Goal: Information Seeking & Learning: Check status

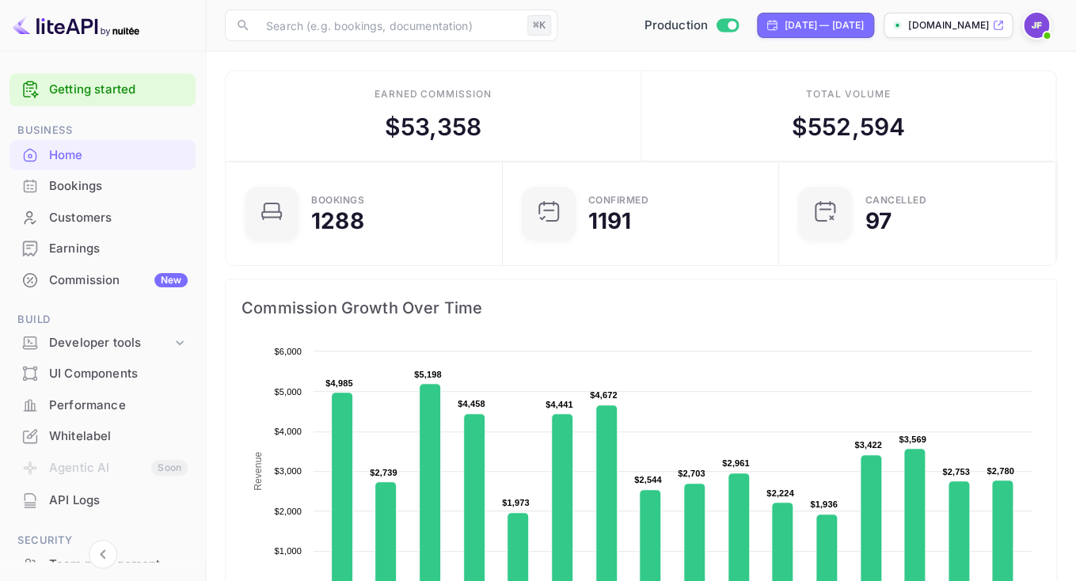
scroll to position [257, 268]
click at [75, 504] on div "API Logs" at bounding box center [118, 501] width 139 height 18
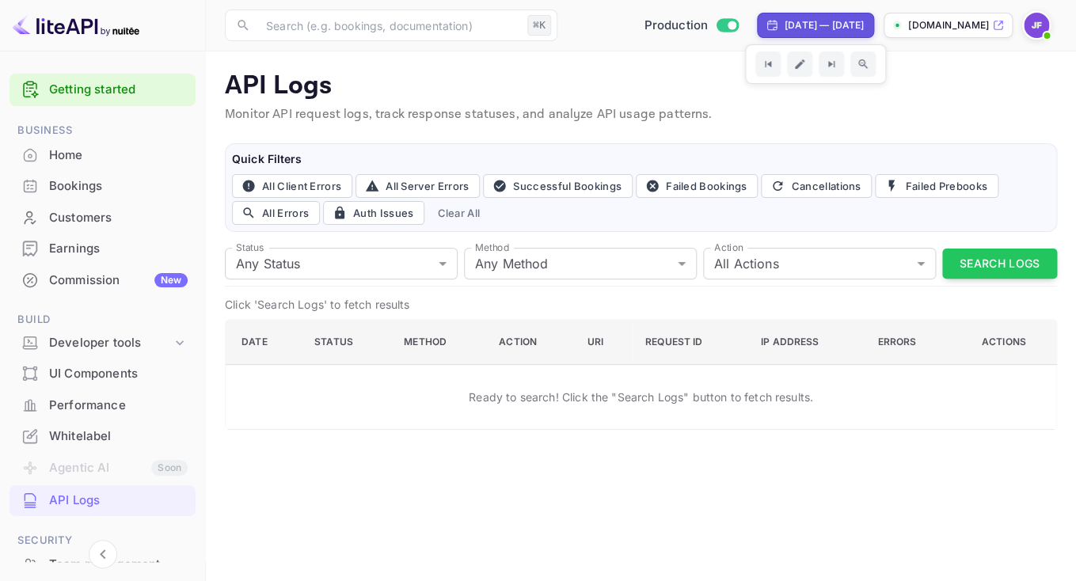
click at [785, 32] on div "[DATE] — [DATE]" at bounding box center [824, 25] width 79 height 14
select select "7"
select select "2025"
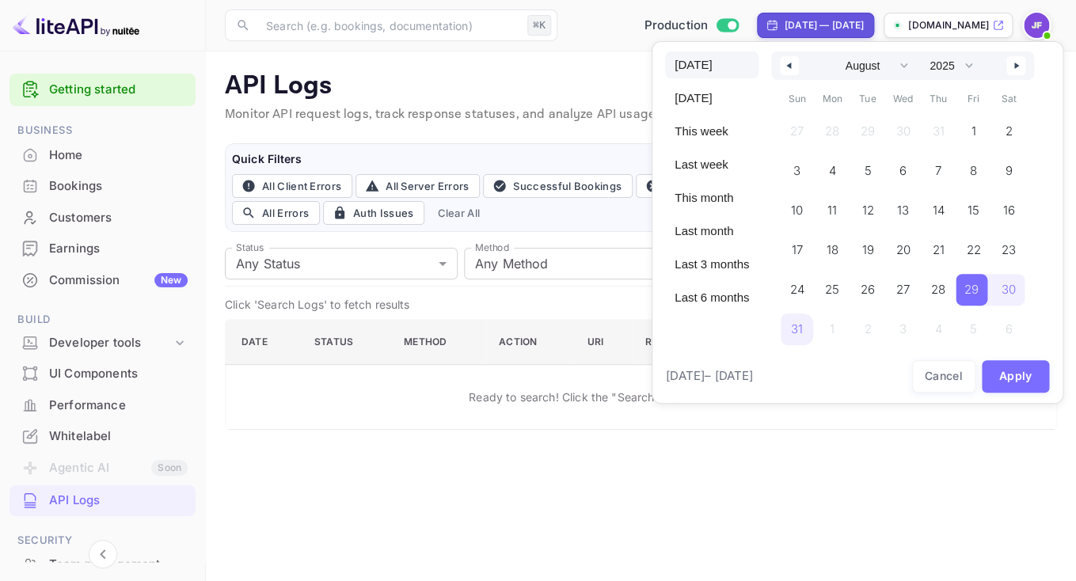
click at [697, 64] on span "[DATE]" at bounding box center [711, 64] width 93 height 27
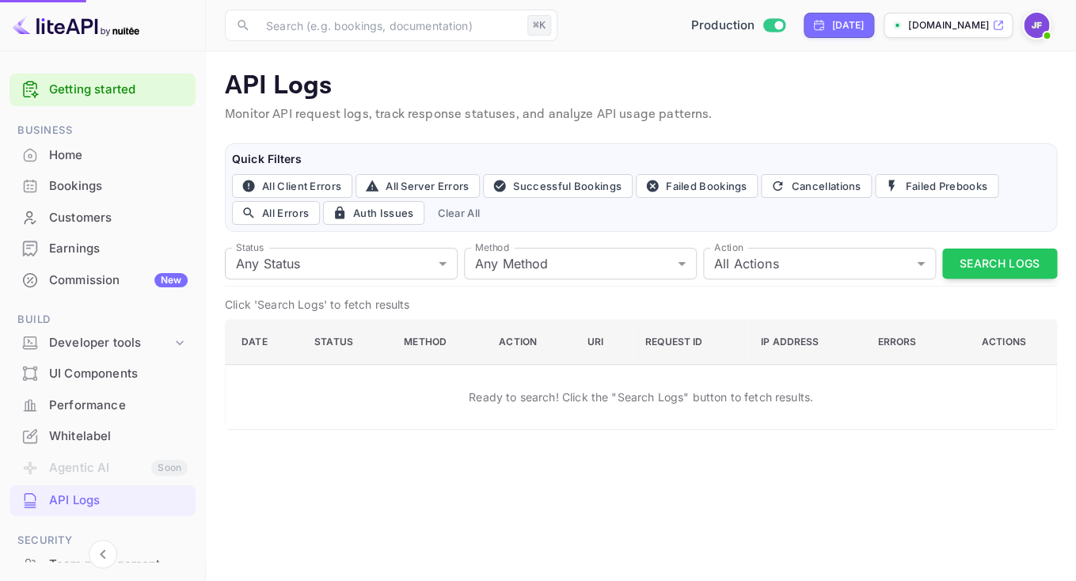
select select "8"
click at [969, 262] on button "Search Logs" at bounding box center [999, 264] width 115 height 31
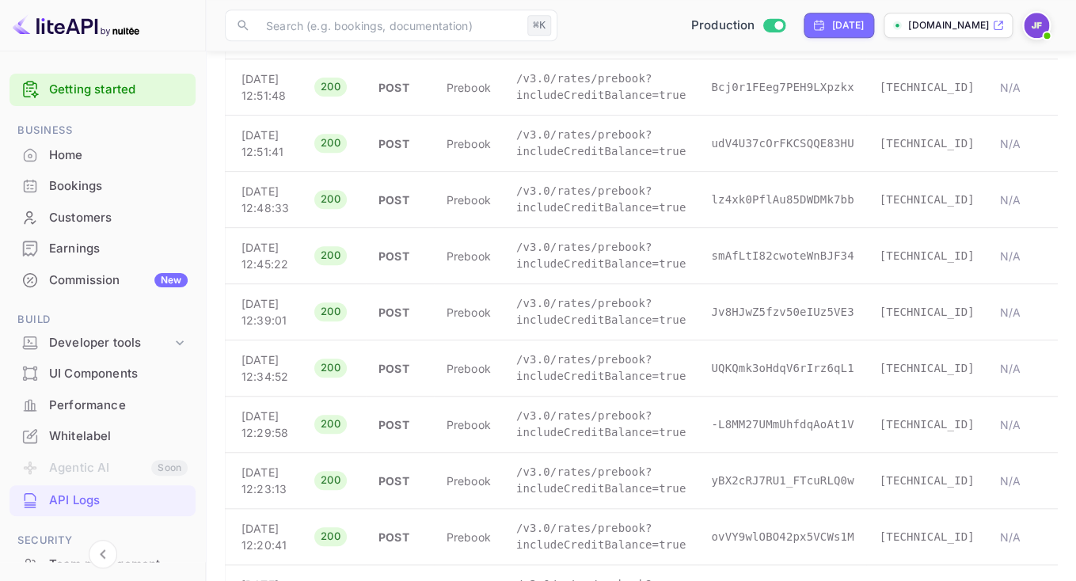
scroll to position [475, 0]
click at [82, 155] on div "Home" at bounding box center [118, 155] width 139 height 18
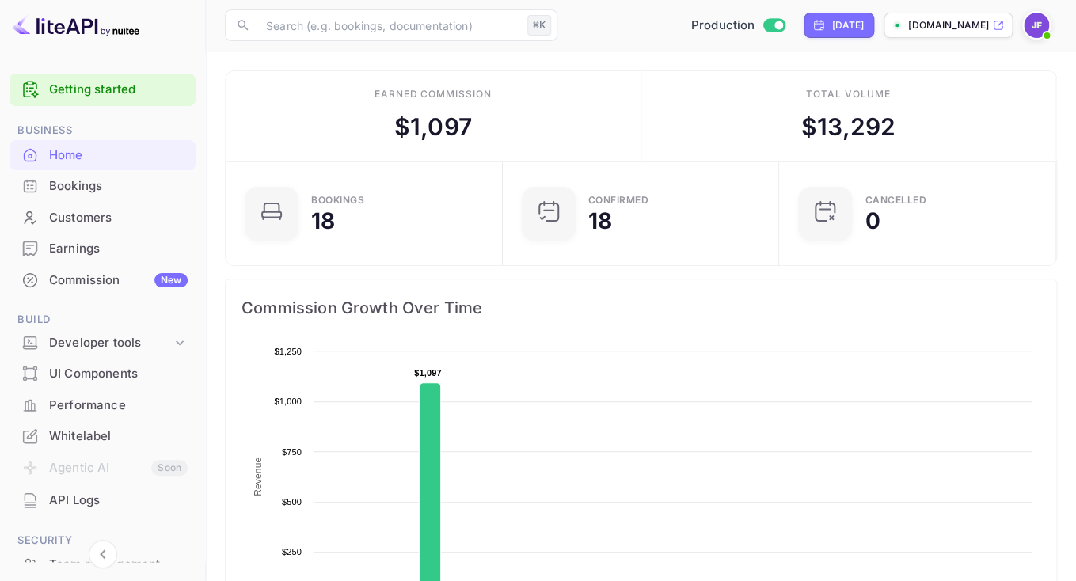
click at [98, 183] on div "Bookings" at bounding box center [118, 186] width 139 height 18
